Goal: Transaction & Acquisition: Book appointment/travel/reservation

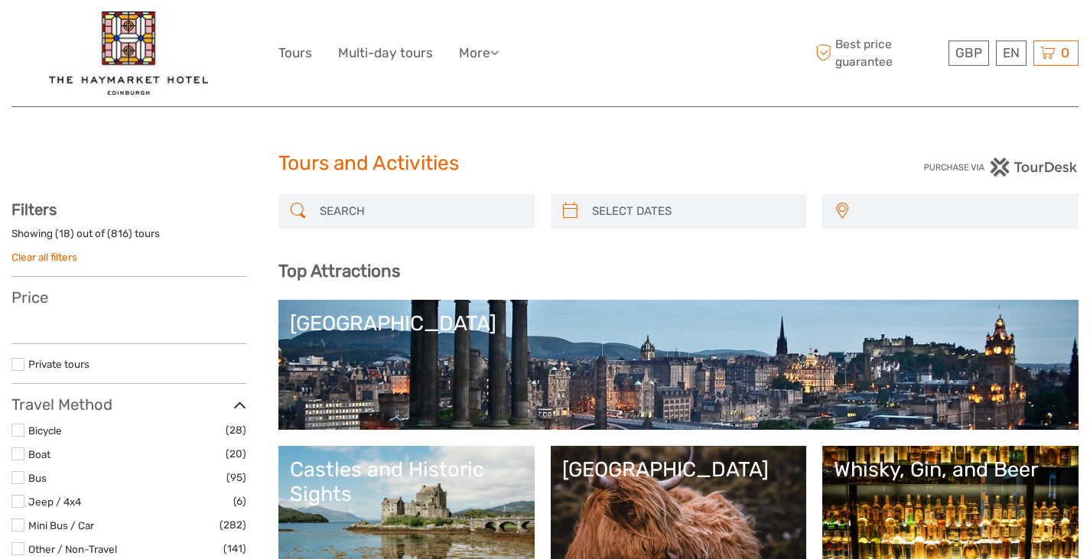
select select
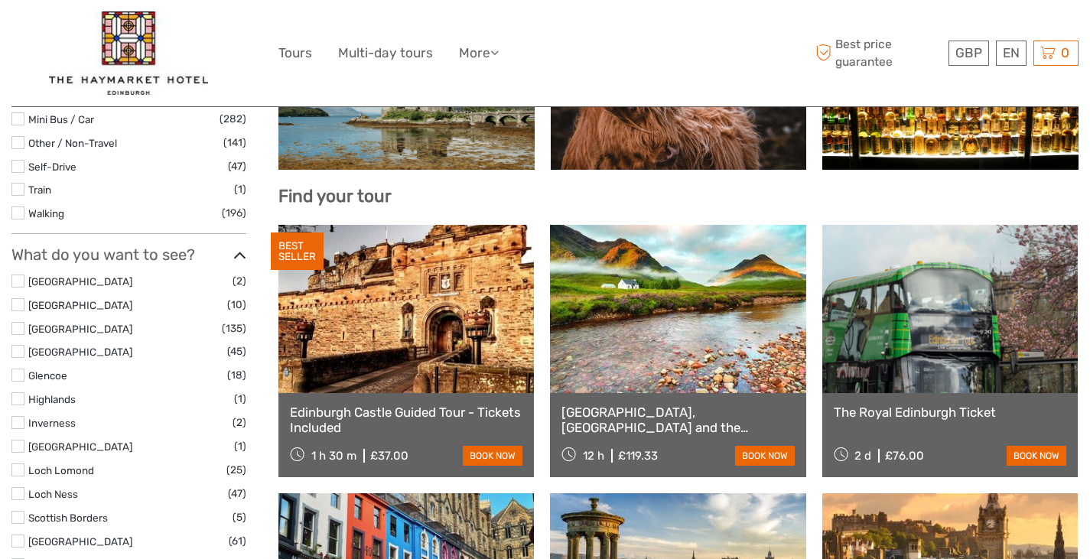
select select
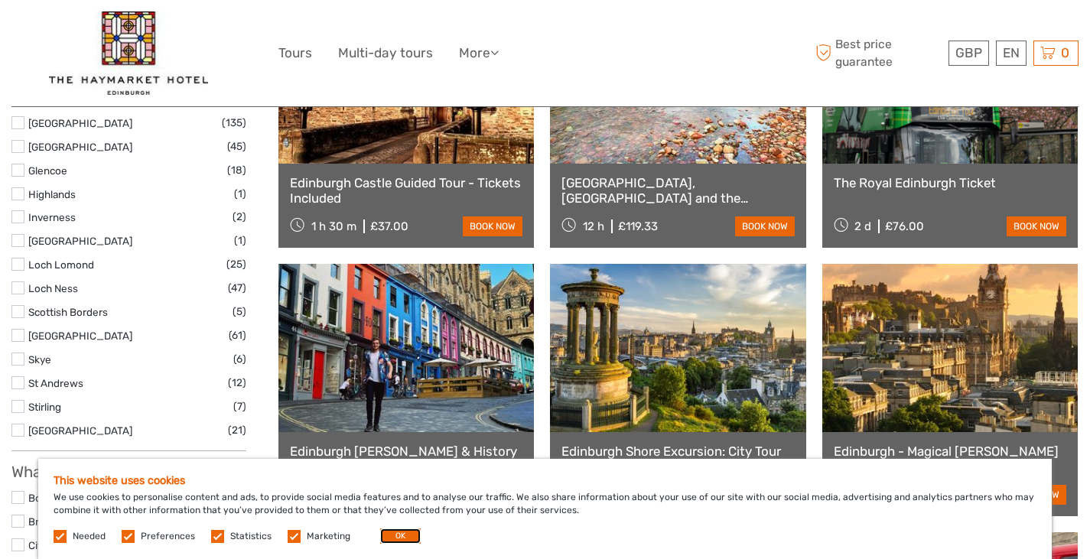
click at [402, 532] on button "OK" at bounding box center [400, 536] width 41 height 15
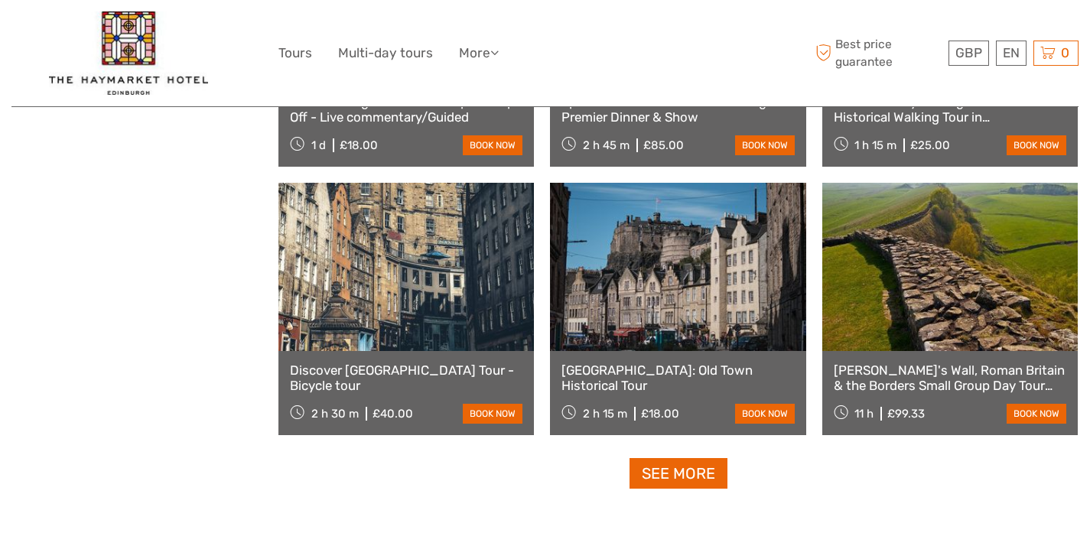
scroll to position [1860, 0]
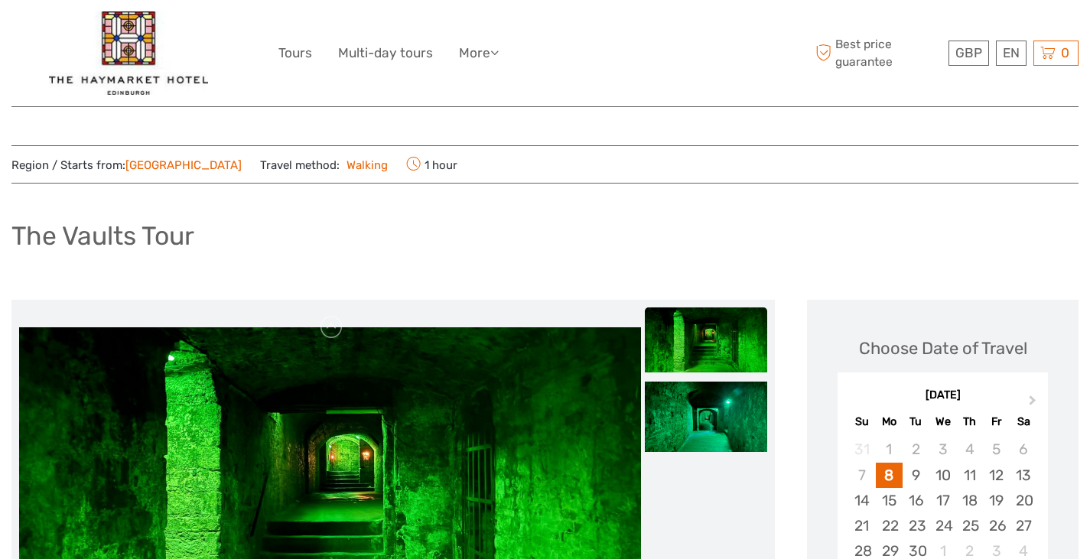
click at [95, 241] on h1 "The Vaults Tour" at bounding box center [102, 235] width 183 height 31
click at [235, 234] on div "The Vaults Tour" at bounding box center [544, 242] width 1067 height 56
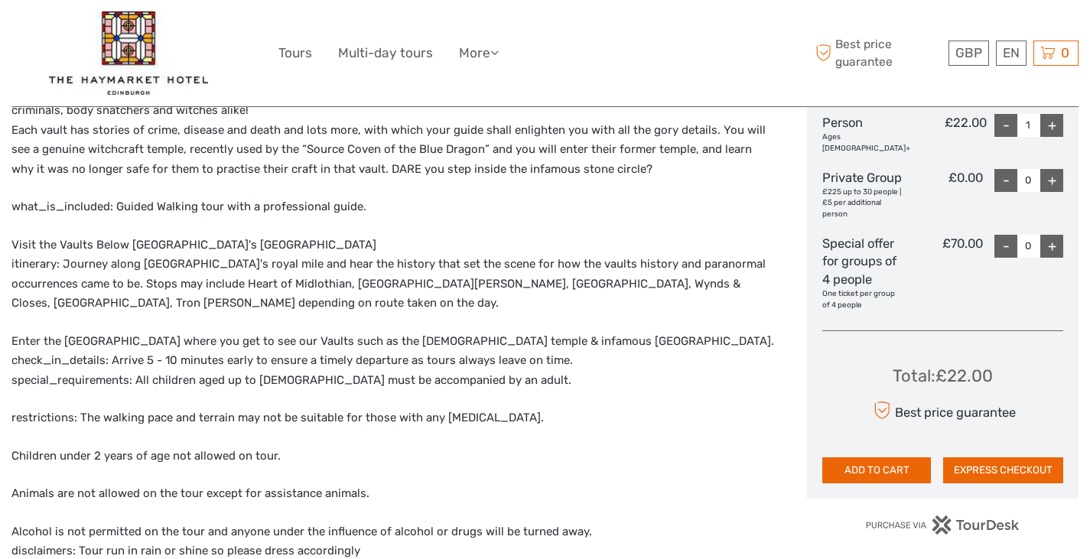
scroll to position [765, 0]
